Goal: Task Accomplishment & Management: Complete application form

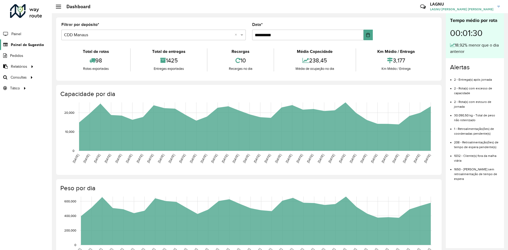
click at [31, 46] on span "Painel de Sugestão" at bounding box center [27, 45] width 33 height 6
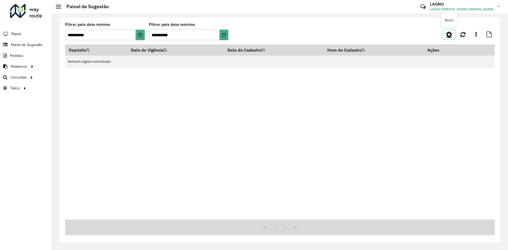
click at [445, 38] on link at bounding box center [449, 35] width 12 height 10
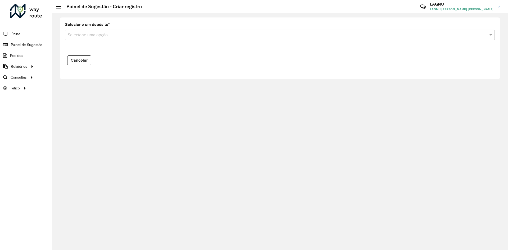
click at [117, 38] on div "Selecione uma opção" at bounding box center [279, 35] width 429 height 11
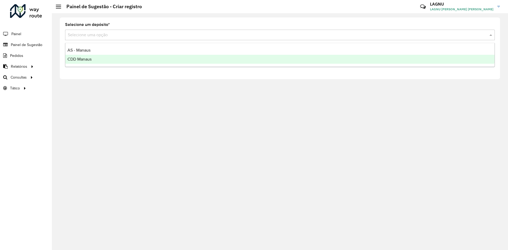
click at [110, 58] on div "CDD Manaus" at bounding box center [279, 59] width 429 height 9
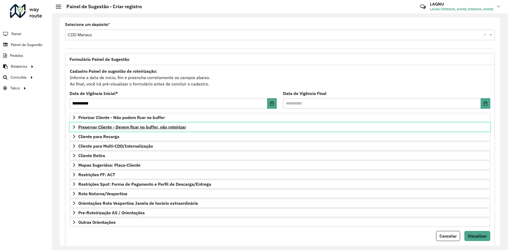
click at [112, 130] on link "Preservar Cliente - Devem ficar no buffer, não roteirizar" at bounding box center [280, 126] width 420 height 9
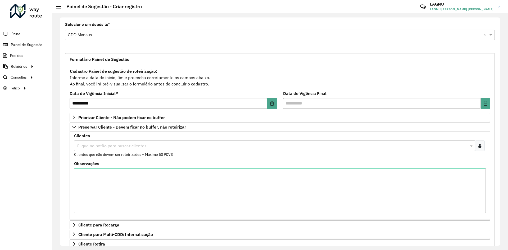
click at [112, 145] on input "text" at bounding box center [271, 146] width 393 height 6
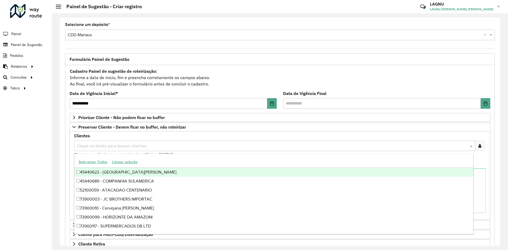
paste input "*****"
type input "*****"
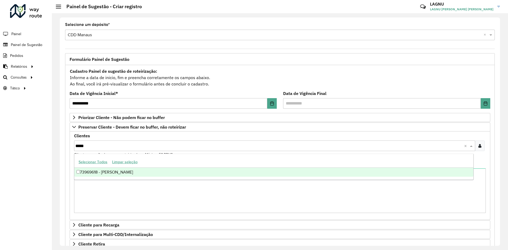
click at [128, 171] on div "73969618 - [PERSON_NAME]" at bounding box center [273, 172] width 399 height 9
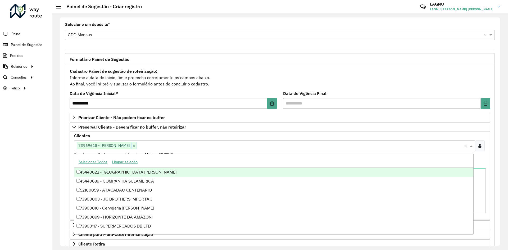
click at [70, 159] on div "Clientes Clique no botão para buscar clientes 73969618 - [PERSON_NAME] × × Clie…" at bounding box center [280, 175] width 420 height 88
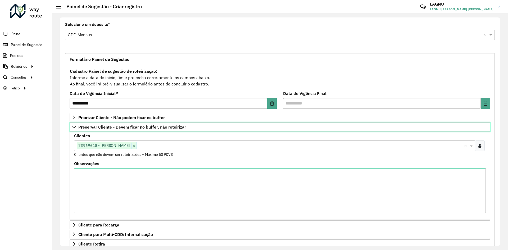
click at [99, 128] on span "Preservar Cliente - Devem ficar no buffer, não roteirizar" at bounding box center [132, 127] width 108 height 4
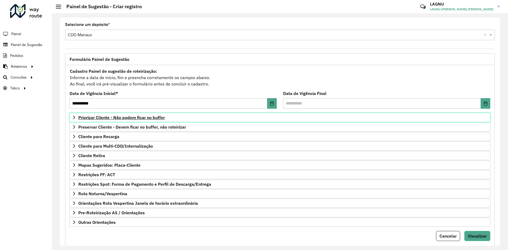
click at [93, 119] on span "Priorizar Cliente - Não podem ficar no buffer" at bounding box center [121, 117] width 86 height 4
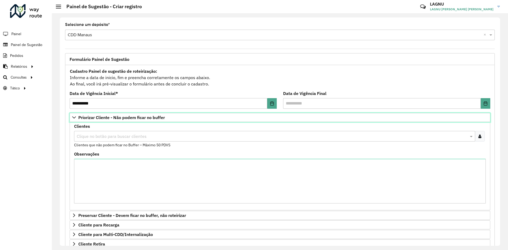
scroll to position [26, 0]
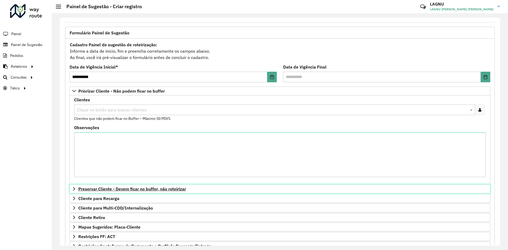
click at [158, 190] on span "Preservar Cliente - Devem ficar no buffer, não roteirizar" at bounding box center [132, 189] width 108 height 4
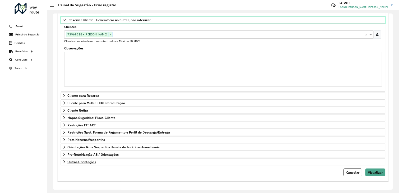
scroll to position [190, 0]
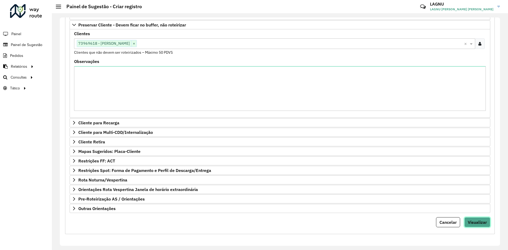
click at [477, 221] on span "Visualizar" at bounding box center [476, 221] width 19 height 5
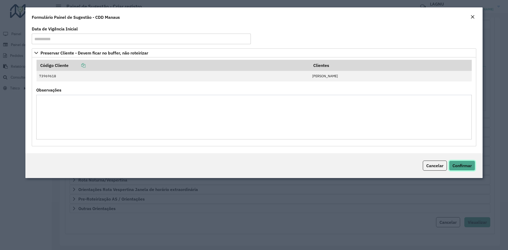
click at [466, 166] on span "Confirmar" at bounding box center [461, 165] width 19 height 5
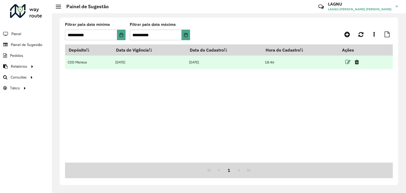
click at [348, 61] on icon at bounding box center [347, 61] width 5 height 5
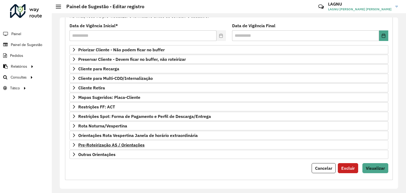
scroll to position [69, 0]
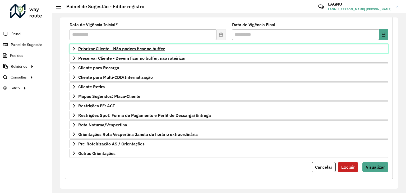
click at [112, 50] on span "Priorizar Cliente - Não podem ficar no buffer" at bounding box center [121, 49] width 86 height 4
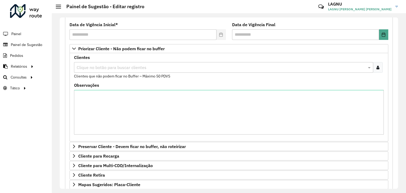
click at [109, 69] on input "text" at bounding box center [220, 68] width 291 height 6
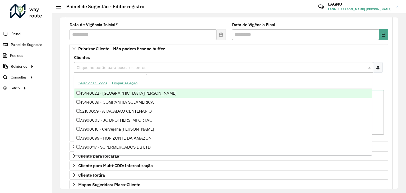
click at [379, 67] on div at bounding box center [378, 67] width 10 height 11
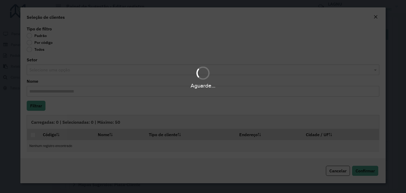
click at [28, 43] on div "Aguarde..." at bounding box center [203, 96] width 406 height 193
click at [30, 42] on div "Aguarde..." at bounding box center [203, 96] width 406 height 193
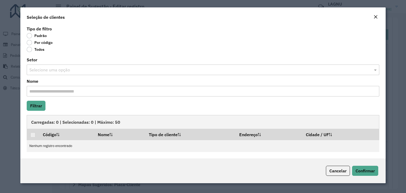
click at [29, 44] on label "Por código" at bounding box center [40, 42] width 26 height 5
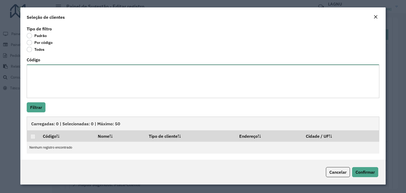
click at [48, 76] on textarea "Código" at bounding box center [203, 82] width 353 height 34
paste textarea "***** ***** ***** ***** ***** ***** ***** ***** ***** ***** ***** ***** ***** *…"
type textarea "***** ***** ***** ***** ***** ***** ***** ***** ***** ***** ***** ***** ***** *…"
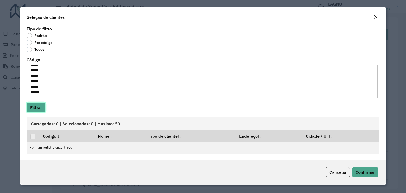
click at [41, 104] on button "Filtrar" at bounding box center [36, 107] width 19 height 10
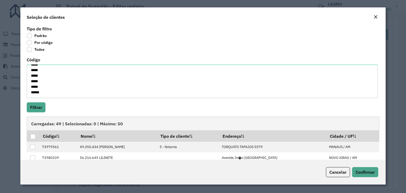
click at [378, 18] on button "Close" at bounding box center [375, 17] width 7 height 7
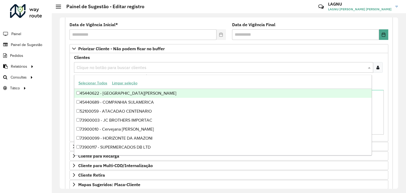
click at [111, 70] on div "Clique no botão para buscar clientes" at bounding box center [223, 67] width 299 height 11
click at [375, 65] on div at bounding box center [378, 67] width 10 height 11
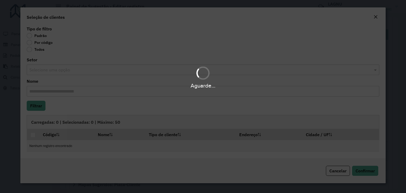
click at [30, 45] on div "Aguarde..." at bounding box center [203, 96] width 406 height 193
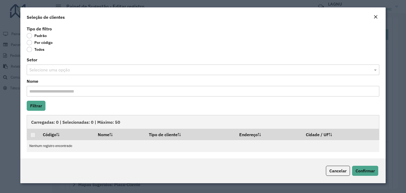
click at [29, 43] on label "Por código" at bounding box center [40, 42] width 26 height 5
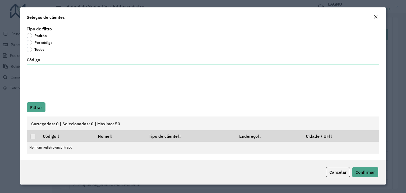
click at [40, 61] on div "Código" at bounding box center [203, 78] width 353 height 40
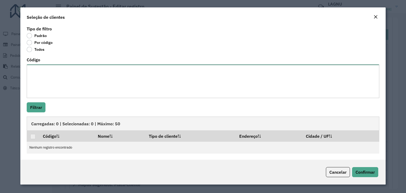
click at [43, 68] on textarea "Código" at bounding box center [203, 82] width 353 height 34
paste textarea "***** ***** ***** ***** ***** ***** ***** ***** ***** ***** ***** ***** ***** *…"
type textarea "***** ***** ***** ***** ***** ***** ***** ***** ***** ***** ***** ***** ***** *…"
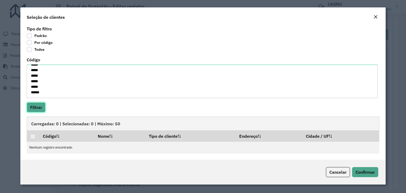
click at [40, 104] on button "Filtrar" at bounding box center [36, 107] width 19 height 10
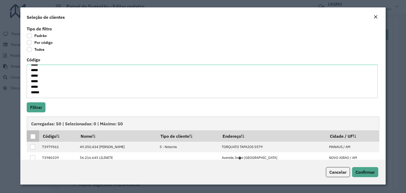
click at [31, 134] on div at bounding box center [32, 136] width 5 height 5
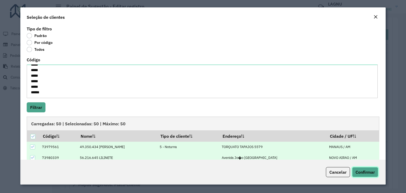
click at [364, 173] on span "Confirmar" at bounding box center [365, 171] width 19 height 5
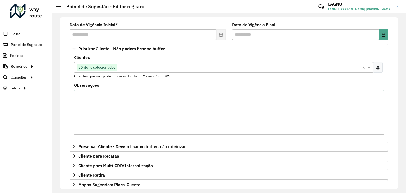
click at [168, 116] on textarea "Observações" at bounding box center [229, 112] width 310 height 45
paste textarea "***** ***** ***** ***** ***** ***** ***** ***** ***** ***** ***** ***** ***** *…"
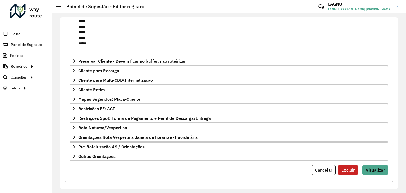
scroll to position [157, 0]
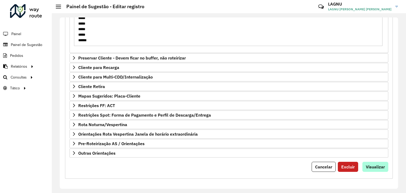
type textarea "***** ***** ***** ***** ***** ***** ***** ***** ***** ***** ***** ***** ***** *…"
click at [375, 164] on span "Visualizar" at bounding box center [375, 166] width 19 height 5
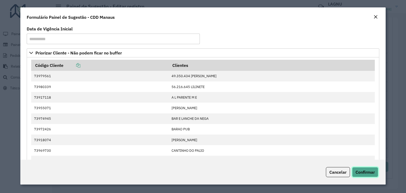
click at [368, 170] on span "Confirmar" at bounding box center [365, 171] width 19 height 5
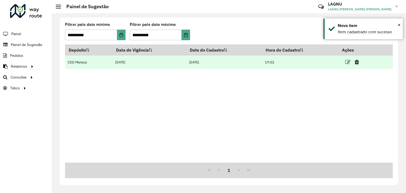
click at [347, 63] on icon at bounding box center [347, 61] width 5 height 5
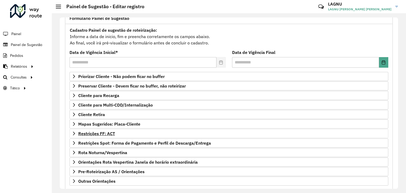
scroll to position [53, 0]
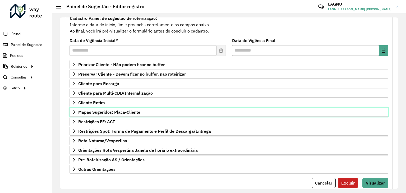
click at [114, 110] on span "Mapas Sugeridos: Placa-Cliente" at bounding box center [109, 112] width 62 height 4
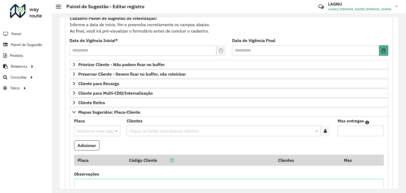
click at [89, 128] on input "text" at bounding box center [92, 131] width 30 height 6
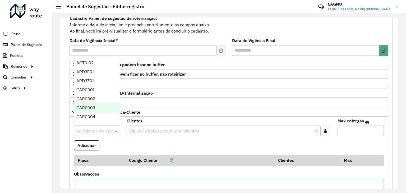
click at [120, 142] on formly-field "Adicionar" at bounding box center [229, 147] width 316 height 14
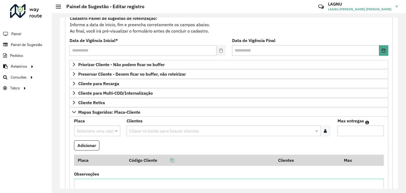
click at [106, 130] on input "text" at bounding box center [92, 131] width 30 height 6
type input "***"
click at [91, 118] on span "JWV9267" at bounding box center [85, 117] width 18 height 4
click at [139, 133] on input "text" at bounding box center [221, 131] width 186 height 6
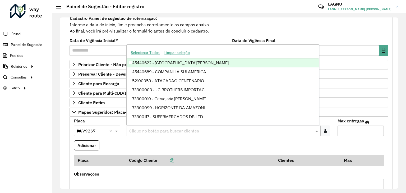
type input "*"
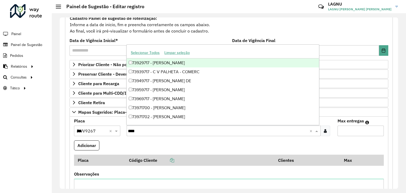
type input "*****"
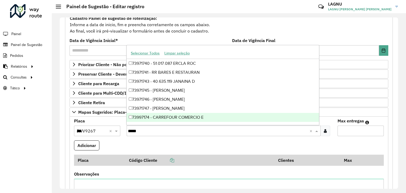
click at [207, 116] on div "73997174 - CARREFOUR COMERCIO E" at bounding box center [223, 117] width 192 height 9
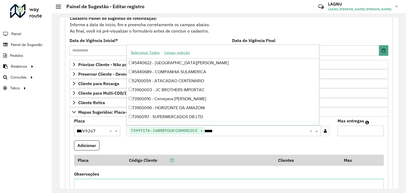
click at [345, 130] on input "Max entregas" at bounding box center [361, 131] width 46 height 11
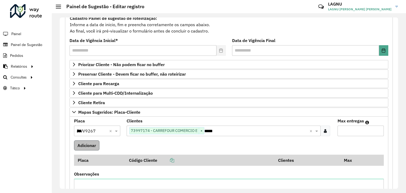
type input "*"
click at [90, 147] on button "Adicionar" at bounding box center [86, 145] width 25 height 10
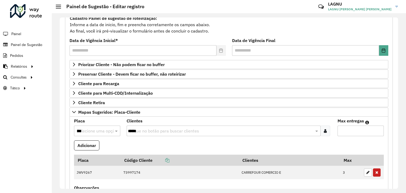
click at [83, 130] on input "***" at bounding box center [92, 131] width 30 height 6
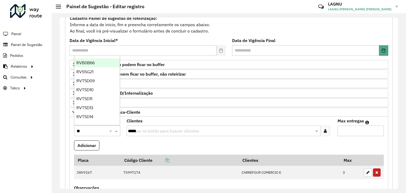
type input "***"
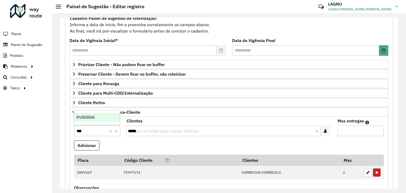
drag, startPoint x: 85, startPoint y: 117, endPoint x: 134, endPoint y: 128, distance: 50.5
click at [85, 117] on span "RVB0B66" at bounding box center [85, 117] width 18 height 4
click at [145, 130] on input "*****" at bounding box center [221, 131] width 186 height 6
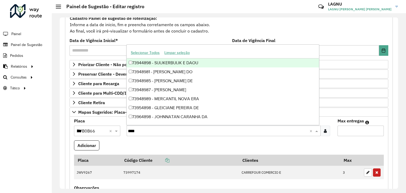
type input "*****"
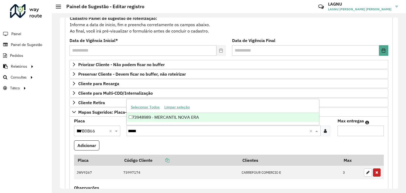
click at [167, 120] on div "73948989 - MERCANTIL NOVA ERA" at bounding box center [223, 117] width 192 height 9
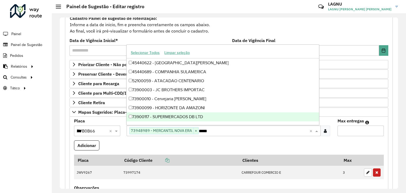
click at [354, 130] on input "*" at bounding box center [361, 131] width 46 height 11
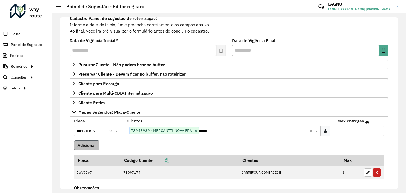
type input "*"
click at [85, 144] on button "Adicionar" at bounding box center [86, 145] width 25 height 10
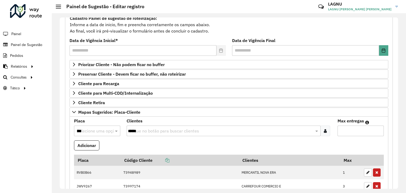
click at [85, 131] on input "***" at bounding box center [92, 131] width 30 height 6
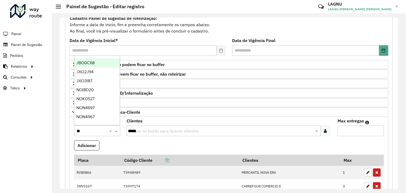
type input "***"
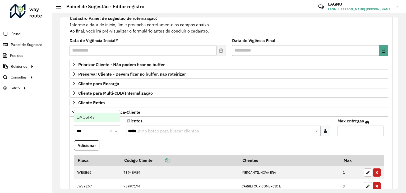
click at [94, 123] on ng-dropdown-panel "OAC6F47" at bounding box center [97, 117] width 46 height 15
click at [94, 122] on ng-dropdown-panel "OAC6F47" at bounding box center [97, 117] width 46 height 15
click at [94, 120] on div "OAC6F47" at bounding box center [97, 117] width 46 height 9
click at [148, 136] on formly-field "Clientes Clique no botão para buscar clientes *****" at bounding box center [228, 129] width 211 height 21
click at [156, 134] on div "Clique no botão para buscar clientes *****" at bounding box center [224, 131] width 194 height 11
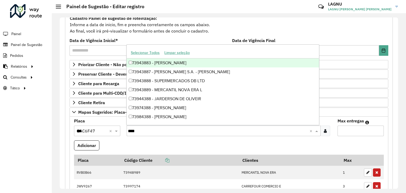
type input "*****"
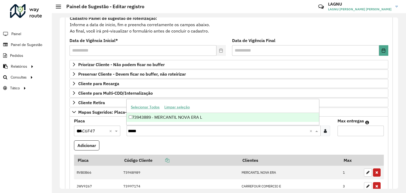
click at [163, 120] on div "73943889 - MERCANTIL NOVA ERA L" at bounding box center [223, 117] width 192 height 9
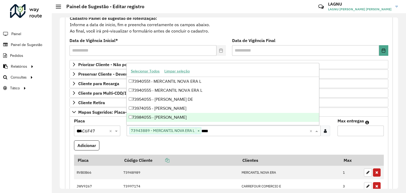
type input "*****"
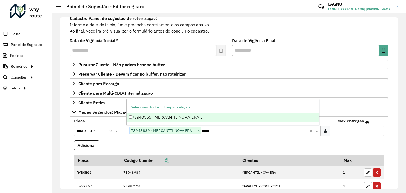
click at [200, 119] on div "73940555 - MERCANTIL NOVA ERA L" at bounding box center [223, 117] width 192 height 9
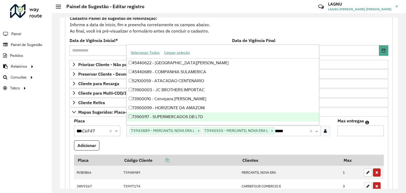
click at [358, 127] on input "*" at bounding box center [361, 131] width 46 height 11
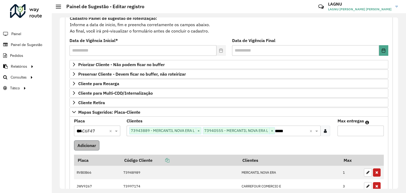
type input "*"
click at [81, 146] on button "Adicionar" at bounding box center [86, 145] width 25 height 10
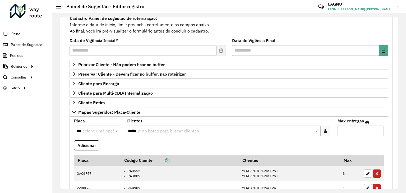
click at [88, 132] on input "***" at bounding box center [92, 131] width 30 height 6
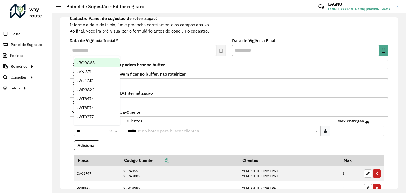
type input "***"
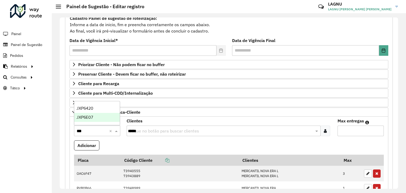
click at [86, 117] on span "JXP6E07" at bounding box center [84, 117] width 17 height 4
click at [159, 135] on div "Clique no botão para buscar clientes *****" at bounding box center [224, 131] width 194 height 11
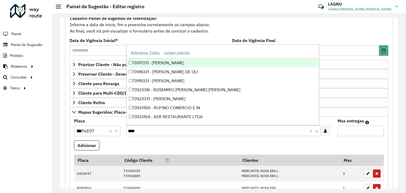
type input "*****"
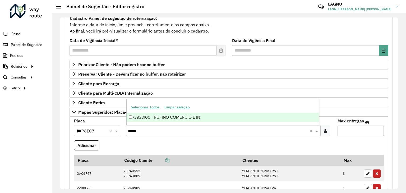
click at [180, 119] on div "73933100 - RUFINO COMERCIO E IN" at bounding box center [223, 117] width 192 height 9
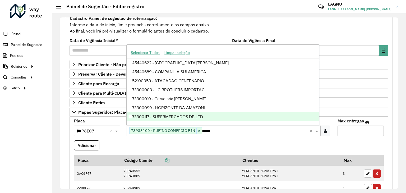
click at [346, 132] on input "*" at bounding box center [361, 131] width 46 height 11
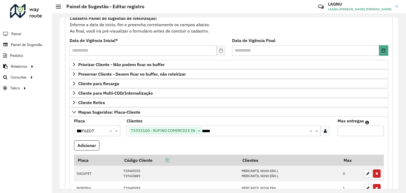
type input "*"
click at [92, 147] on button "Adicionar" at bounding box center [86, 145] width 25 height 10
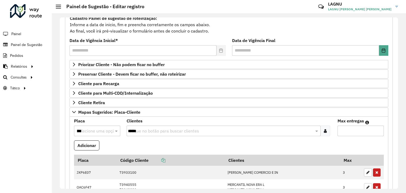
click at [124, 142] on formly-field "Adicionar" at bounding box center [229, 147] width 316 height 14
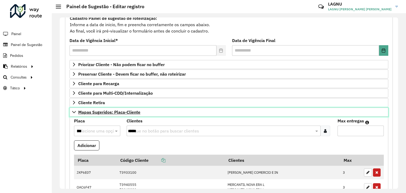
click at [125, 112] on span "Mapas Sugeridos: Placa-Cliente" at bounding box center [109, 112] width 62 height 4
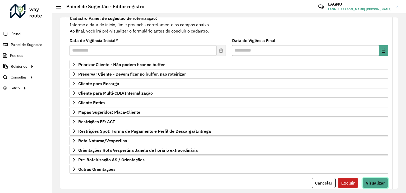
click at [381, 183] on span "Visualizar" at bounding box center [375, 182] width 19 height 5
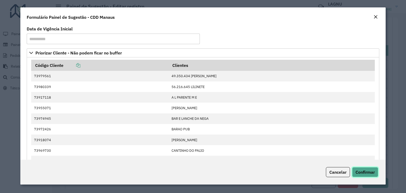
click at [370, 172] on span "Confirmar" at bounding box center [365, 171] width 19 height 5
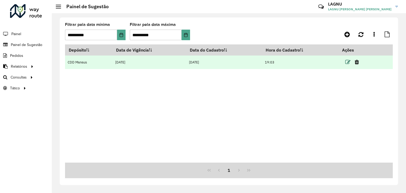
click at [347, 63] on icon at bounding box center [347, 61] width 5 height 5
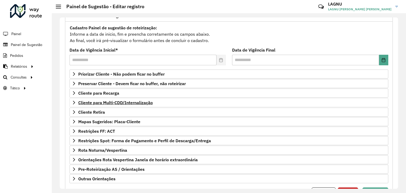
scroll to position [53, 0]
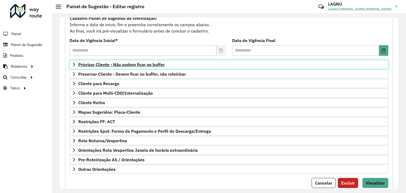
click at [129, 64] on span "Priorizar Cliente - Não podem ficar no buffer" at bounding box center [121, 64] width 86 height 4
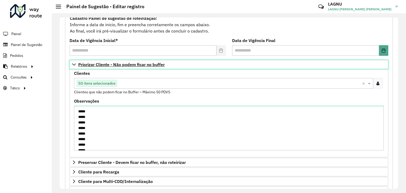
click at [129, 64] on span "Priorizar Cliente - Não podem ficar no buffer" at bounding box center [121, 64] width 86 height 4
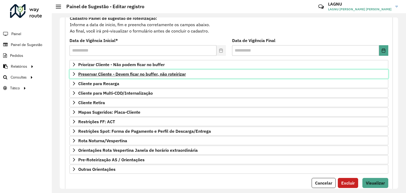
click at [129, 73] on span "Preservar Cliente - Devem ficar no buffer, não roteirizar" at bounding box center [132, 74] width 108 height 4
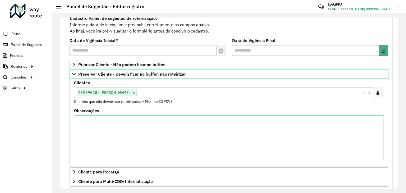
click at [129, 73] on span "Preservar Cliente - Devem ficar no buffer, não roteirizar" at bounding box center [132, 74] width 108 height 4
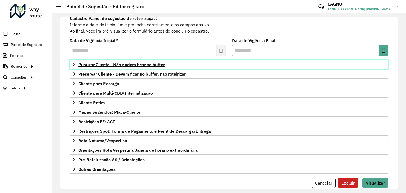
click at [125, 66] on span "Priorizar Cliente - Não podem ficar no buffer" at bounding box center [121, 64] width 86 height 4
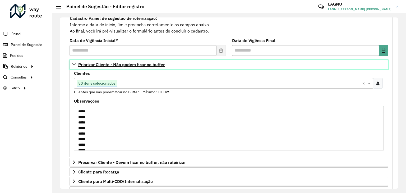
click at [125, 66] on span "Priorizar Cliente - Não podem ficar no buffer" at bounding box center [121, 64] width 86 height 4
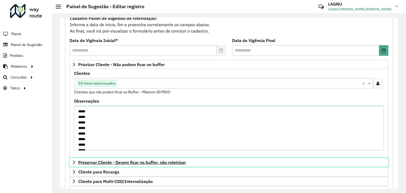
click at [123, 160] on span "Preservar Cliente - Devem ficar no buffer, não roteirizar" at bounding box center [132, 162] width 108 height 4
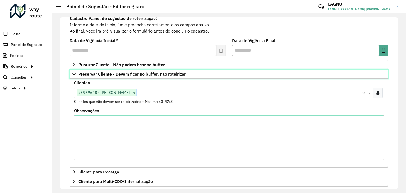
click at [123, 73] on span "Preservar Cliente - Devem ficar no buffer, não roteirizar" at bounding box center [132, 74] width 108 height 4
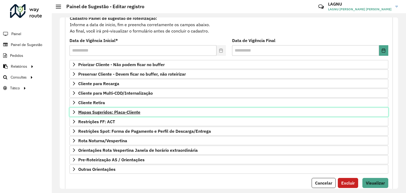
click at [116, 110] on span "Mapas Sugeridos: Placa-Cliente" at bounding box center [109, 112] width 62 height 4
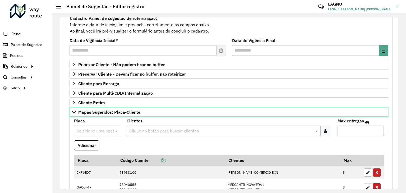
click at [122, 113] on span "Mapas Sugeridos: Placa-Cliente" at bounding box center [109, 112] width 62 height 4
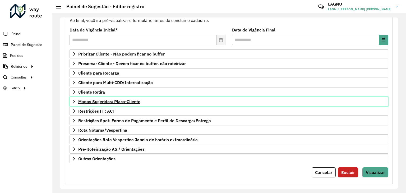
scroll to position [69, 0]
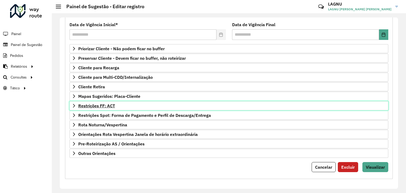
click at [107, 105] on span "Restrições FF: ACT" at bounding box center [96, 106] width 37 height 4
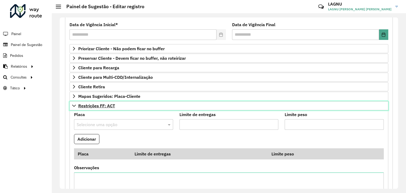
click at [107, 105] on span "Restrições FF: ACT" at bounding box center [96, 106] width 37 height 4
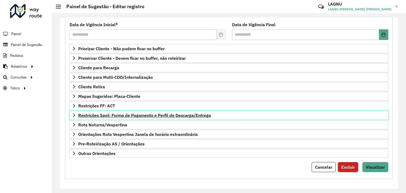
click at [108, 117] on link "Restrições Spot: Forma de Pagamento e Perfil de Descarga/Entrega" at bounding box center [229, 115] width 319 height 9
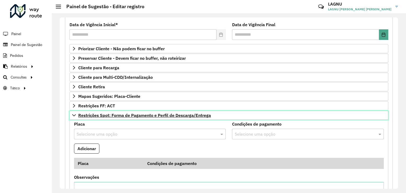
click at [108, 116] on span "Restrições Spot: Forma de Pagamento e Perfil de Descarga/Entrega" at bounding box center [144, 115] width 133 height 4
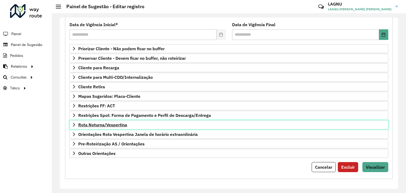
click at [115, 124] on span "Rota Noturna/Vespertina" at bounding box center [102, 125] width 49 height 4
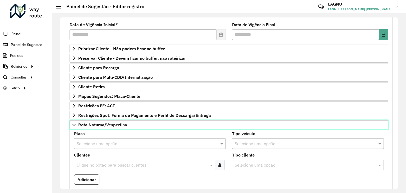
click at [115, 124] on span "Rota Noturna/Vespertina" at bounding box center [102, 125] width 49 height 4
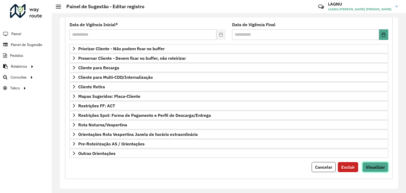
click at [379, 164] on span "Visualizar" at bounding box center [375, 166] width 19 height 5
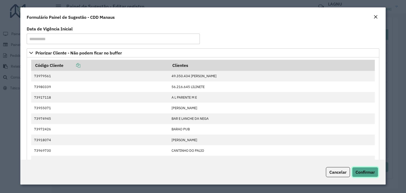
click at [375, 176] on button "Confirmar" at bounding box center [365, 172] width 26 height 10
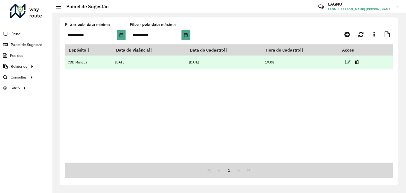
click at [350, 63] on icon at bounding box center [347, 61] width 5 height 5
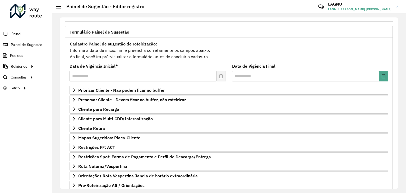
scroll to position [69, 0]
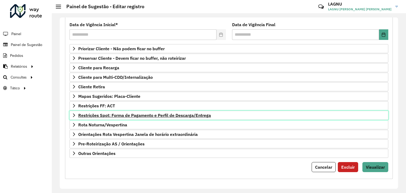
click at [118, 117] on span "Restrições Spot: Forma de Pagamento e Perfil de Descarga/Entrega" at bounding box center [144, 115] width 133 height 4
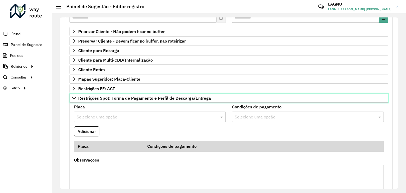
scroll to position [95, 0]
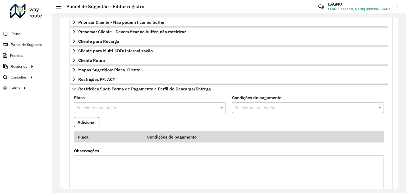
click at [127, 112] on formly-field "Placa Selecione uma opção" at bounding box center [150, 106] width 158 height 21
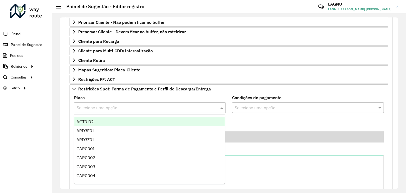
click at [127, 109] on input "text" at bounding box center [145, 108] width 136 height 6
type input "***"
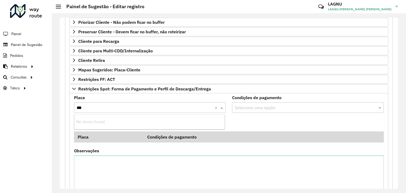
click at [127, 109] on input "***" at bounding box center [145, 108] width 136 height 6
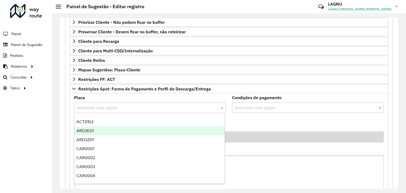
click at [247, 118] on formly-field "Adicionar" at bounding box center [229, 124] width 316 height 14
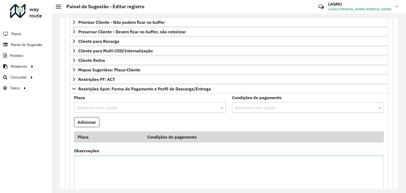
click at [249, 107] on input "text" at bounding box center [305, 108] width 144 height 6
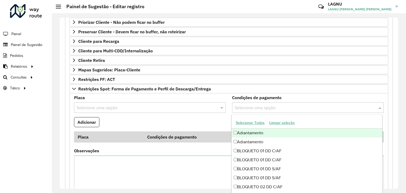
click at [213, 123] on formly-field "Adicionar" at bounding box center [229, 124] width 316 height 14
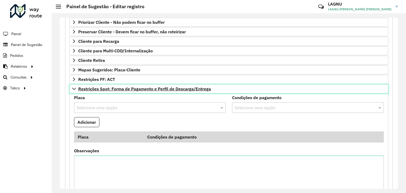
click at [84, 89] on span "Restrições Spot: Forma de Pagamento e Perfil de Descarga/Entrega" at bounding box center [144, 89] width 133 height 4
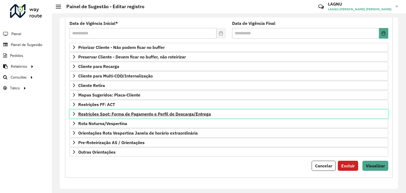
scroll to position [69, 0]
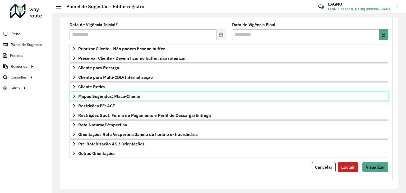
click at [89, 94] on span "Mapas Sugeridos: Placa-Cliente" at bounding box center [109, 96] width 62 height 4
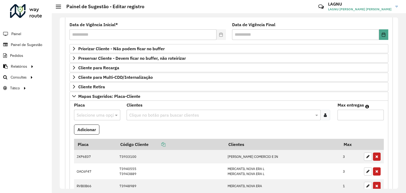
click at [91, 114] on input "text" at bounding box center [92, 115] width 30 height 6
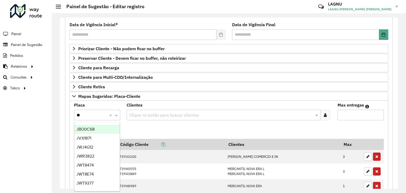
type input "***"
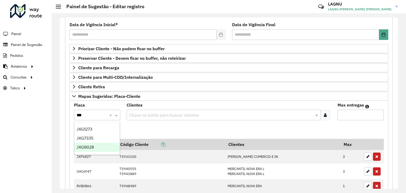
click at [102, 146] on div "JXG9028" at bounding box center [97, 147] width 46 height 9
click at [149, 113] on input "text" at bounding box center [221, 115] width 186 height 6
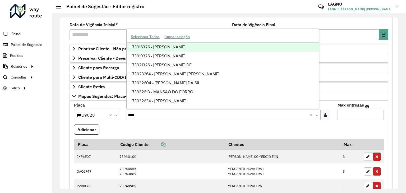
type input "*****"
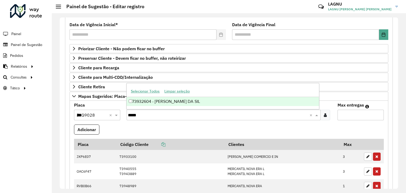
click at [171, 100] on div "73932604 - [PERSON_NAME] DA SIL" at bounding box center [223, 101] width 192 height 9
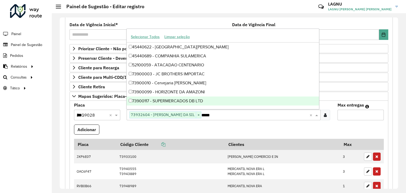
click at [354, 117] on input "Max entregas" at bounding box center [361, 115] width 46 height 11
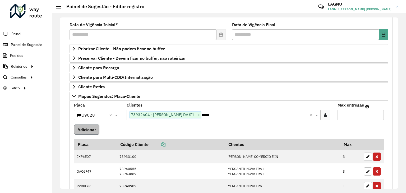
type input "*"
click at [96, 126] on button "Adicionar" at bounding box center [86, 130] width 25 height 10
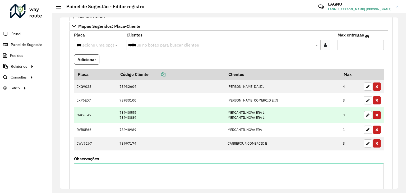
scroll to position [148, 0]
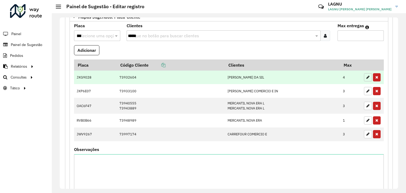
click at [367, 77] on icon "button" at bounding box center [367, 77] width 3 height 4
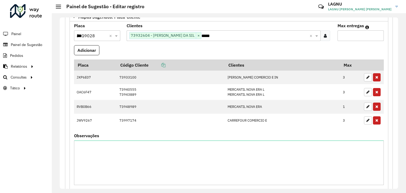
click at [342, 36] on input "*" at bounding box center [361, 35] width 46 height 11
type input "*"
click at [95, 51] on button "Adicionar" at bounding box center [86, 50] width 25 height 10
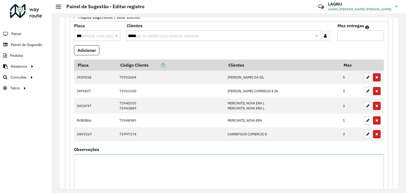
click at [94, 36] on input "***" at bounding box center [92, 36] width 30 height 6
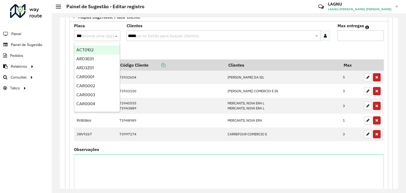
click at [167, 51] on formly-field "Adicionar" at bounding box center [229, 52] width 316 height 14
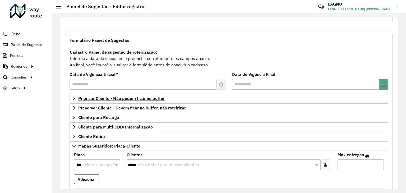
scroll to position [0, 0]
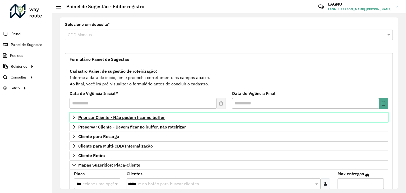
click at [121, 116] on span "Priorizar Cliente - Não podem ficar no buffer" at bounding box center [121, 117] width 86 height 4
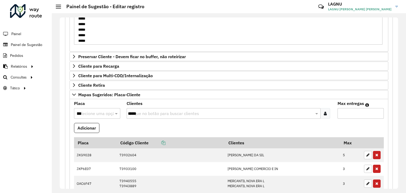
scroll to position [205, 0]
click at [102, 38] on textarea "***** ***** ***** ***** ***** ***** ***** ***** ***** ***** ***** ***** ***** *…" at bounding box center [228, 22] width 309 height 45
paste textarea "*****"
type textarea "***** ***** ***** ***** ***** ***** ***** ***** ***** ***** ***** ***** ***** *…"
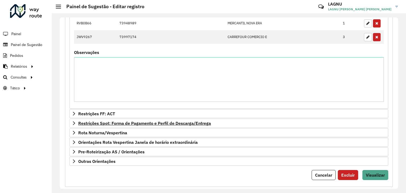
scroll to position [341, 0]
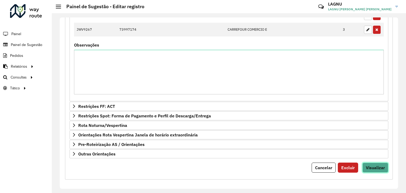
click at [375, 163] on button "Visualizar" at bounding box center [375, 168] width 26 height 10
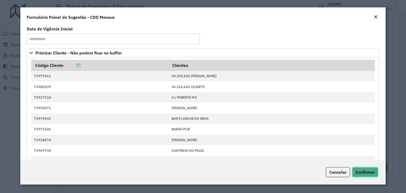
click at [368, 170] on span "Confirmar" at bounding box center [365, 171] width 19 height 5
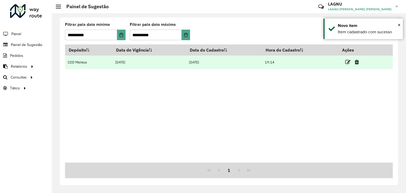
click at [348, 65] on link at bounding box center [347, 61] width 5 height 7
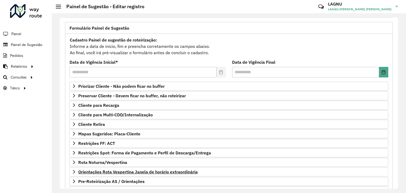
scroll to position [69, 0]
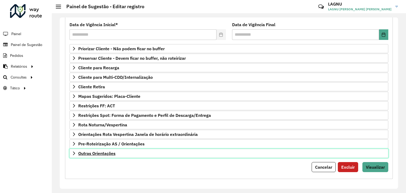
click at [91, 151] on span "Outras Orientações" at bounding box center [96, 153] width 37 height 4
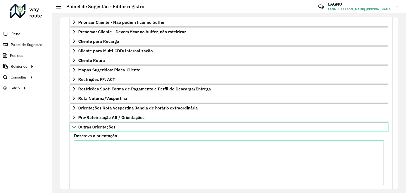
click at [97, 125] on span "Outras Orientações" at bounding box center [96, 127] width 37 height 4
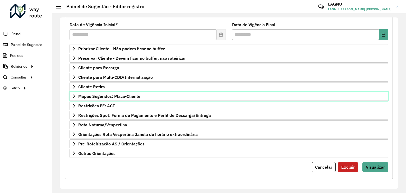
click at [94, 95] on span "Mapas Sugeridos: Placa-Cliente" at bounding box center [109, 96] width 62 height 4
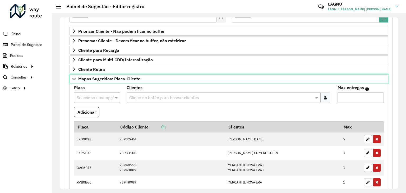
scroll to position [122, 0]
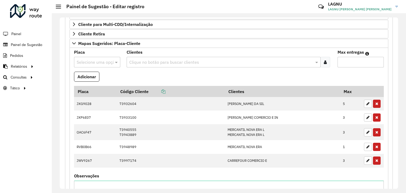
click at [84, 61] on input "text" at bounding box center [92, 62] width 30 height 6
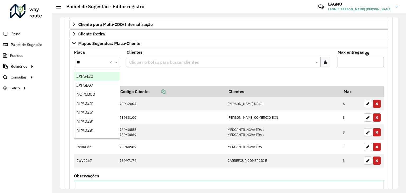
type input "***"
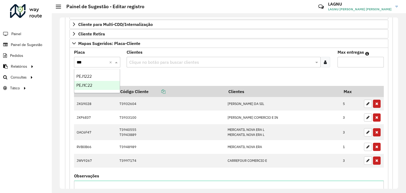
drag, startPoint x: 93, startPoint y: 84, endPoint x: 147, endPoint y: 69, distance: 56.4
click at [94, 84] on div "PEJ1C22" at bounding box center [97, 85] width 46 height 9
click at [148, 65] on div "Clique no botão para buscar clientes" at bounding box center [224, 62] width 194 height 11
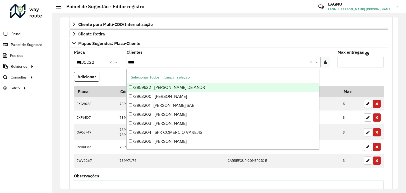
type input "*****"
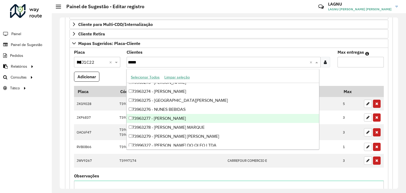
scroll to position [35, 0]
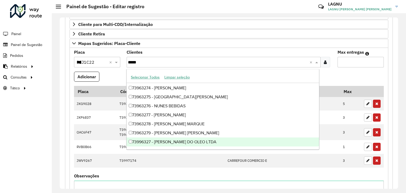
click at [145, 142] on div "73996327 - [PERSON_NAME] DO OLEO LTDA" at bounding box center [223, 141] width 192 height 9
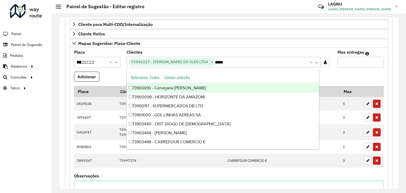
click at [348, 62] on input "Max entregas" at bounding box center [361, 62] width 46 height 11
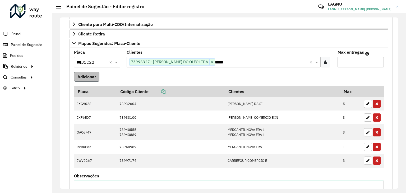
type input "*"
click at [82, 72] on button "Adicionar" at bounding box center [86, 77] width 25 height 10
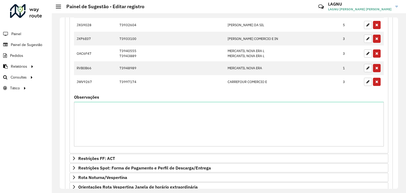
scroll to position [266, 0]
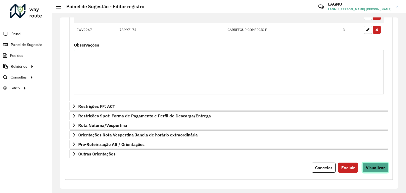
click at [366, 165] on span "Visualizar" at bounding box center [375, 167] width 19 height 5
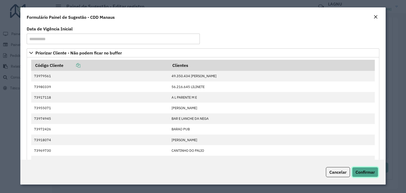
click at [365, 167] on button "Confirmar" at bounding box center [365, 172] width 26 height 10
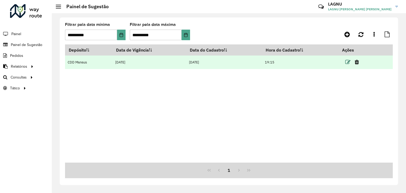
click at [347, 62] on icon at bounding box center [347, 61] width 5 height 5
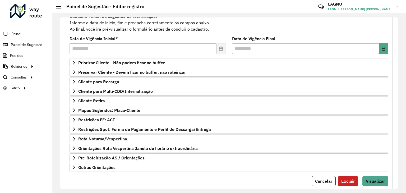
scroll to position [69, 0]
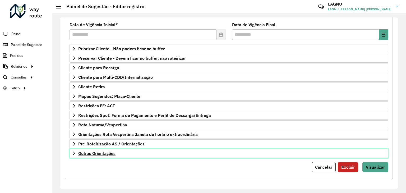
click at [107, 156] on link "Outras Orientações" at bounding box center [229, 153] width 319 height 9
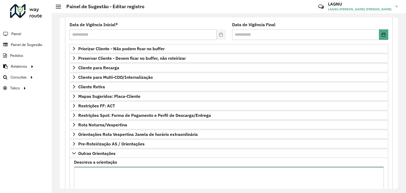
click at [106, 170] on textarea "Descreva a orientação" at bounding box center [229, 189] width 310 height 45
paste textarea "*****"
click at [204, 176] on textarea "**********" at bounding box center [229, 189] width 310 height 45
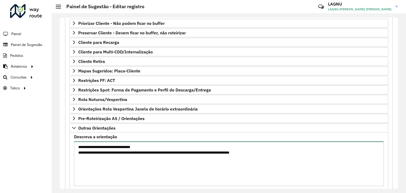
scroll to position [129, 0]
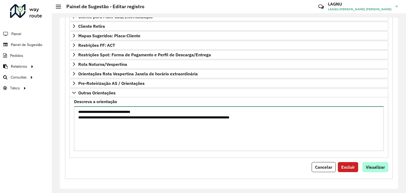
type textarea "**********"
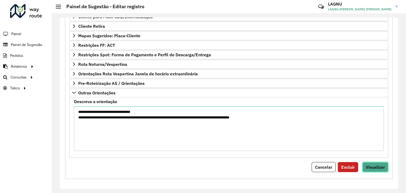
click at [378, 165] on span "Visualizar" at bounding box center [375, 166] width 19 height 5
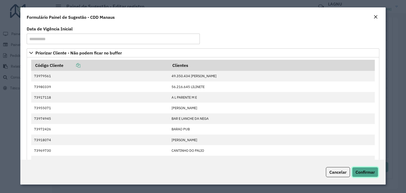
click at [366, 169] on span "Confirmar" at bounding box center [365, 171] width 19 height 5
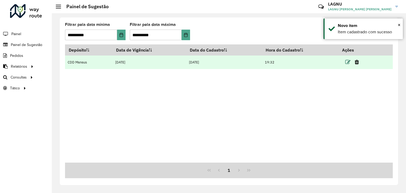
click at [347, 63] on icon at bounding box center [347, 61] width 5 height 5
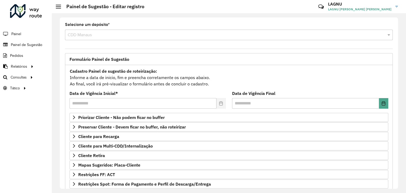
scroll to position [69, 0]
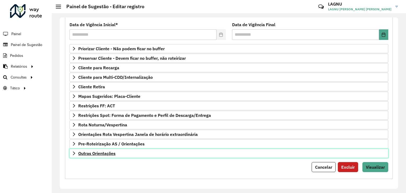
click at [106, 154] on span "Outras Orientações" at bounding box center [96, 153] width 37 height 4
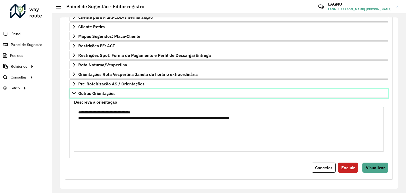
scroll to position [129, 0]
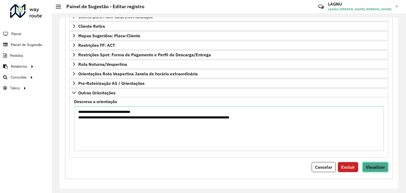
click at [379, 162] on button "Visualizar" at bounding box center [375, 167] width 26 height 10
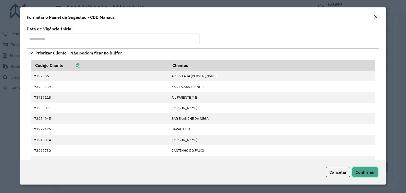
click at [369, 171] on span "Confirmar" at bounding box center [365, 171] width 19 height 5
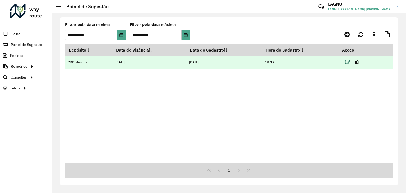
click at [349, 61] on icon at bounding box center [347, 61] width 5 height 5
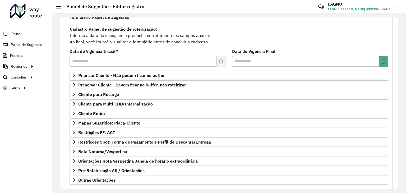
scroll to position [69, 0]
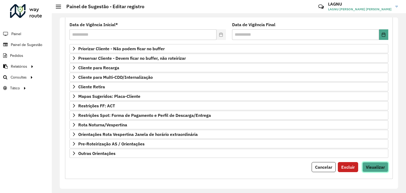
click at [373, 168] on span "Visualizar" at bounding box center [375, 166] width 19 height 5
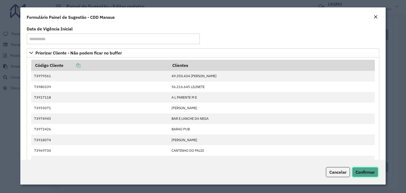
click at [363, 168] on button "Confirmar" at bounding box center [365, 172] width 26 height 10
